Goal: Ask a question

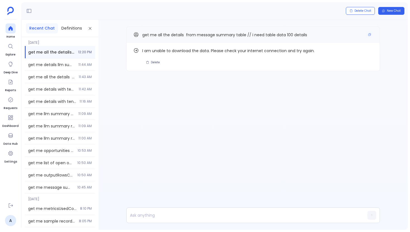
click at [365, 36] on div "get me all the details from message summary table // i need table data 100 deta…" at bounding box center [252, 34] width 239 height 7
click at [367, 36] on button "Copy" at bounding box center [369, 34] width 7 height 7
click at [138, 219] on div at bounding box center [242, 215] width 231 height 15
click at [143, 212] on p at bounding box center [242, 215] width 231 height 8
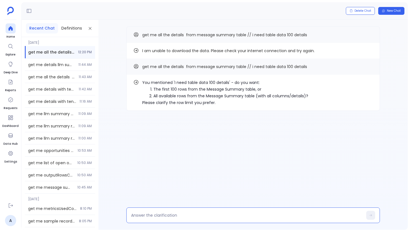
click at [148, 213] on textarea at bounding box center [247, 215] width 232 height 6
type textarea "1"
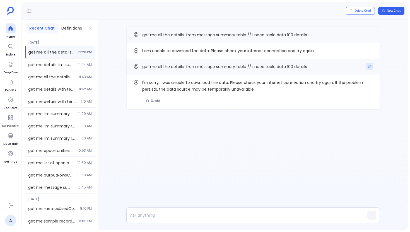
click at [370, 67] on icon "Copy" at bounding box center [369, 66] width 3 height 3
click at [147, 217] on p at bounding box center [242, 215] width 231 height 8
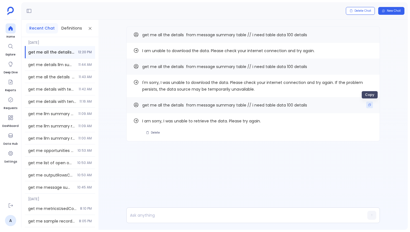
click at [369, 104] on icon "Copy" at bounding box center [369, 104] width 3 height 3
click at [16, 33] on ul "Home Explore Deep Dive Reports Requests Dashboard Data Hub Settings" at bounding box center [10, 110] width 16 height 175
click at [8, 31] on icon at bounding box center [11, 29] width 6 height 6
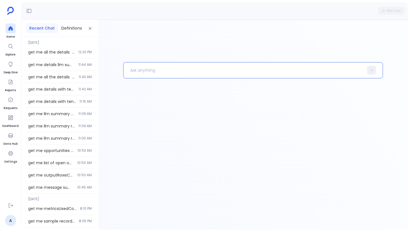
click at [141, 76] on p at bounding box center [243, 70] width 240 height 14
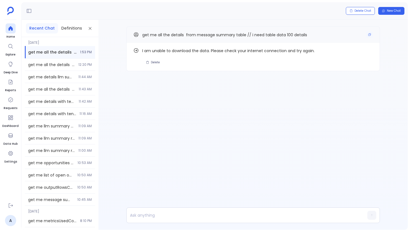
click at [374, 36] on div "get me all the details from message summary table // i need table data 100 deta…" at bounding box center [252, 34] width 253 height 16
click at [372, 36] on button "Copy" at bounding box center [369, 34] width 7 height 7
click at [11, 30] on icon at bounding box center [11, 29] width 6 height 6
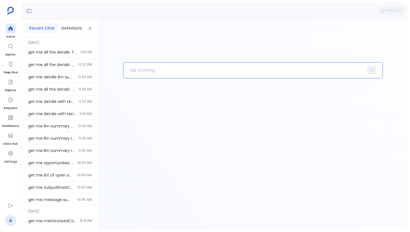
click at [146, 64] on p at bounding box center [243, 70] width 240 height 14
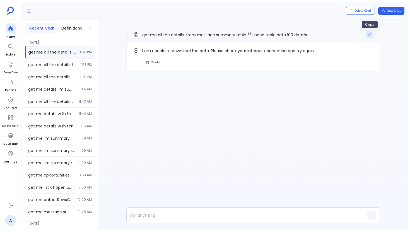
click at [368, 36] on icon "Copy" at bounding box center [369, 34] width 3 height 3
click at [14, 26] on div at bounding box center [11, 28] width 10 height 10
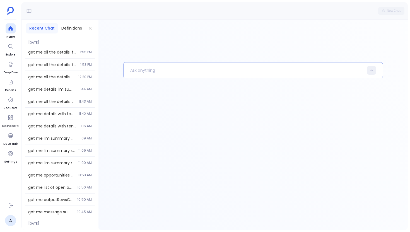
click at [178, 73] on p at bounding box center [243, 70] width 240 height 14
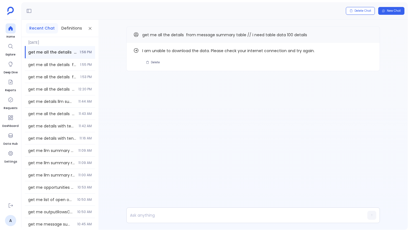
click at [18, 28] on ul "Home Explore Deep Dive Reports Requests Dashboard Data Hub Settings" at bounding box center [10, 110] width 16 height 175
click at [12, 28] on icon at bounding box center [10, 28] width 4 height 4
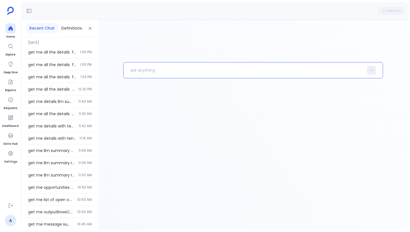
click at [141, 69] on p at bounding box center [243, 70] width 240 height 14
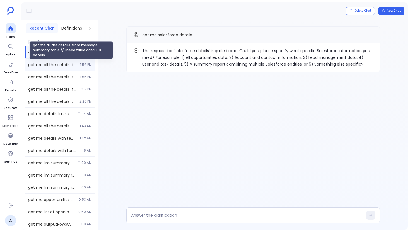
click at [54, 62] on span "get me all the details from message summary table // i need table data 100 deta…" at bounding box center [52, 65] width 48 height 6
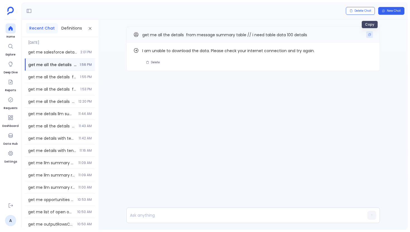
click at [370, 36] on icon "Copy" at bounding box center [369, 34] width 3 height 3
click at [12, 35] on span "Home" at bounding box center [11, 37] width 10 height 4
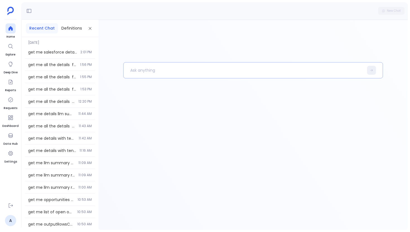
click at [145, 63] on p at bounding box center [243, 70] width 240 height 14
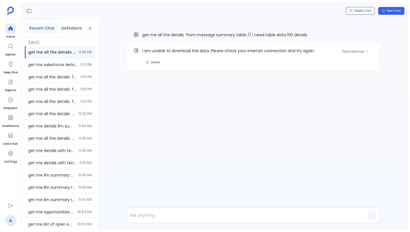
click at [265, 55] on div "I am unable to download the data. Please check your internet connection and try…" at bounding box center [257, 56] width 230 height 19
click at [369, 36] on icon "Copy" at bounding box center [369, 34] width 3 height 3
click at [12, 29] on icon at bounding box center [10, 28] width 4 height 4
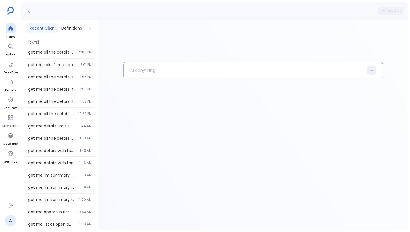
click at [153, 68] on p at bounding box center [243, 70] width 240 height 14
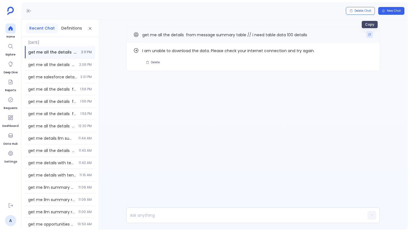
click at [370, 35] on icon "Copy" at bounding box center [369, 34] width 3 height 3
click at [11, 28] on icon at bounding box center [10, 28] width 4 height 4
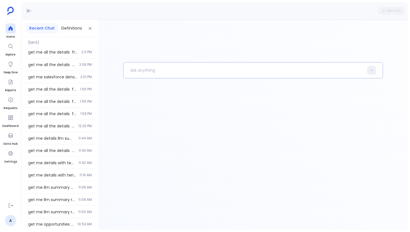
click at [154, 65] on p at bounding box center [243, 70] width 240 height 14
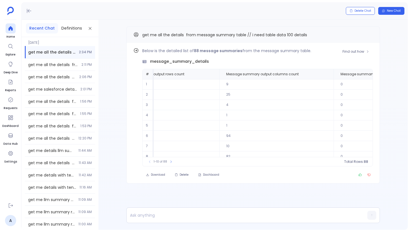
scroll to position [0, 677]
